Goal: Task Accomplishment & Management: Complete application form

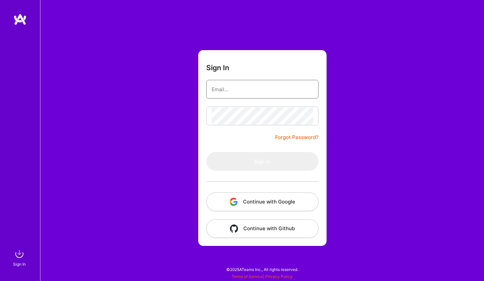
type input "[EMAIL_ADDRESS][DOMAIN_NAME]"
click at [262, 161] on button "Sign In" at bounding box center [262, 161] width 112 height 19
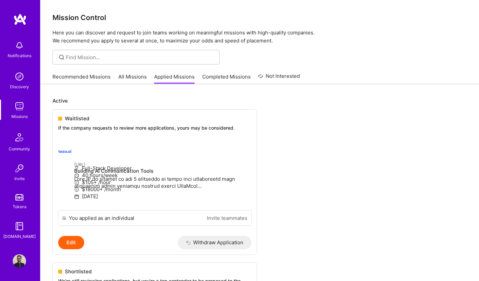
click at [135, 73] on link "All Missions" at bounding box center [132, 78] width 28 height 11
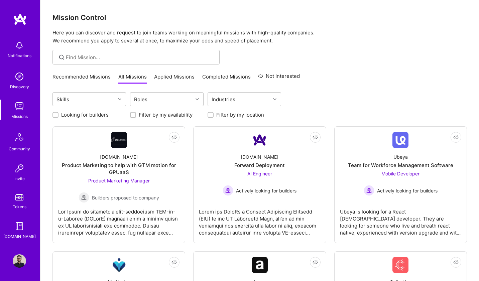
click at [56, 115] on input "Looking for builders" at bounding box center [56, 115] width 5 height 5
checkbox input "true"
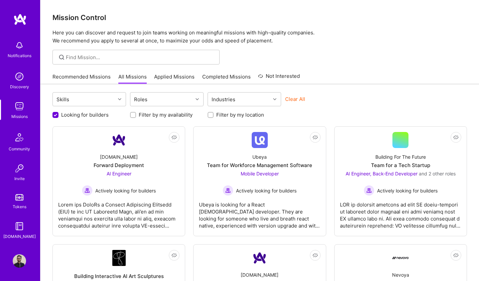
click at [211, 116] on input "Filter by my location" at bounding box center [211, 115] width 5 height 5
checkbox input "true"
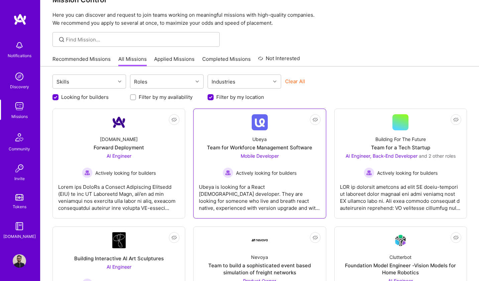
scroll to position [19, 0]
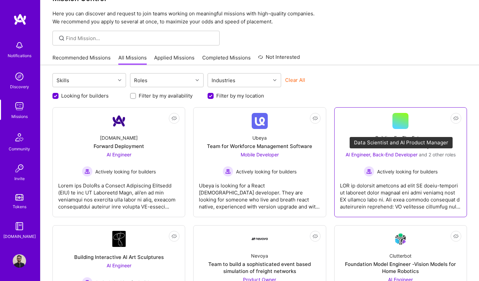
click at [393, 156] on span "AI Engineer, Back-End Developer" at bounding box center [381, 155] width 72 height 6
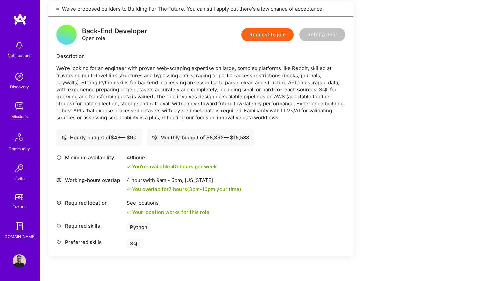
scroll to position [835, 0]
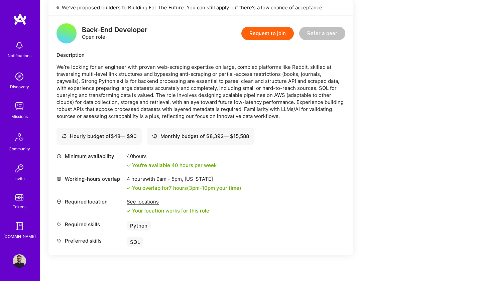
click at [91, 98] on p "We’re looking for an engineer with proven web-scraping expertise on large, comp…" at bounding box center [200, 91] width 289 height 56
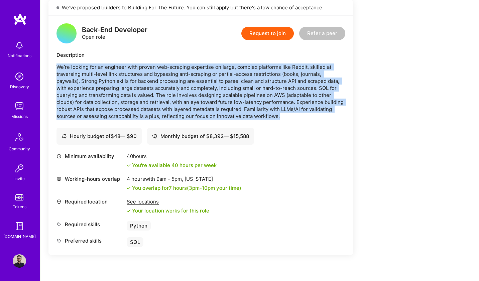
click at [91, 98] on p "We’re looking for an engineer with proven web-scraping expertise on large, comp…" at bounding box center [200, 91] width 289 height 56
click at [222, 74] on p "We’re looking for an engineer with proven web-scraping expertise on large, comp…" at bounding box center [200, 91] width 289 height 56
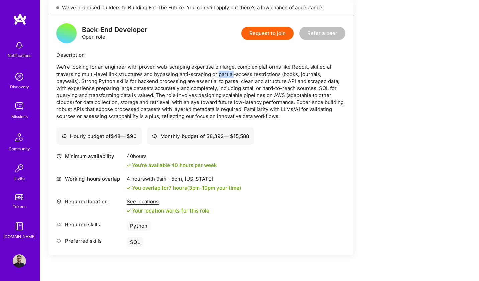
click at [222, 74] on p "We’re looking for an engineer with proven web-scraping expertise on large, comp…" at bounding box center [200, 91] width 289 height 56
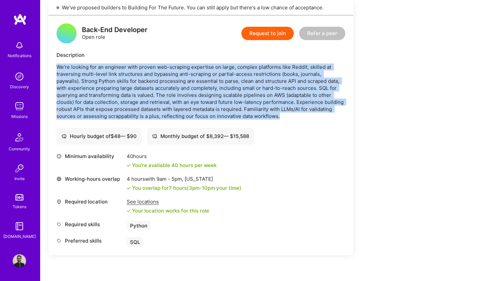
click at [222, 74] on p "We’re looking for an engineer with proven web-scraping expertise on large, comp…" at bounding box center [200, 91] width 289 height 56
click at [190, 77] on p "We’re looking for an engineer with proven web-scraping expertise on large, comp…" at bounding box center [200, 91] width 289 height 56
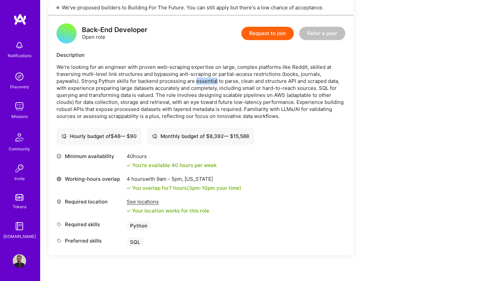
click at [190, 77] on p "We’re looking for an engineer with proven web-scraping expertise on large, comp…" at bounding box center [200, 91] width 289 height 56
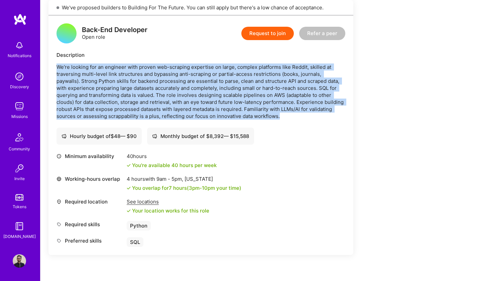
click at [190, 77] on p "We’re looking for an engineer with proven web-scraping expertise on large, comp…" at bounding box center [200, 91] width 289 height 56
click at [117, 82] on p "We’re looking for an engineer with proven web-scraping expertise on large, comp…" at bounding box center [200, 91] width 289 height 56
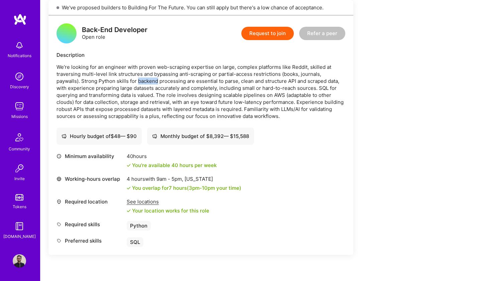
click at [117, 82] on p "We’re looking for an engineer with proven web-scraping expertise on large, comp…" at bounding box center [200, 91] width 289 height 56
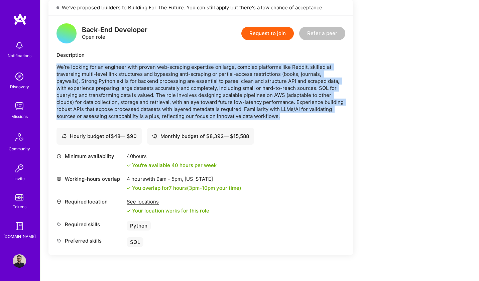
click at [117, 82] on p "We’re looking for an engineer with proven web-scraping expertise on large, comp…" at bounding box center [200, 91] width 289 height 56
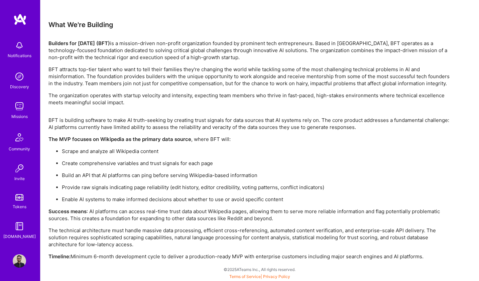
scroll to position [772, 0]
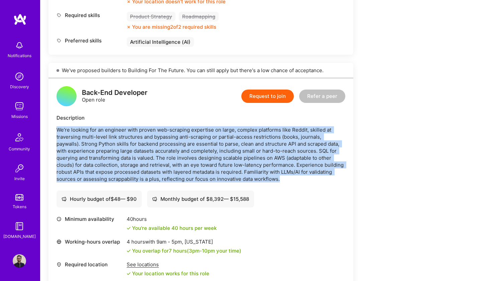
click at [263, 99] on button "Request to join" at bounding box center [267, 96] width 52 height 13
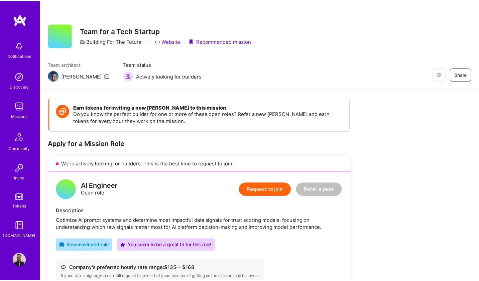
scroll to position [772, 0]
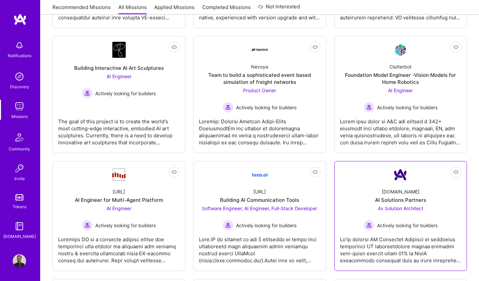
scroll to position [217, 0]
